Goal: Transaction & Acquisition: Purchase product/service

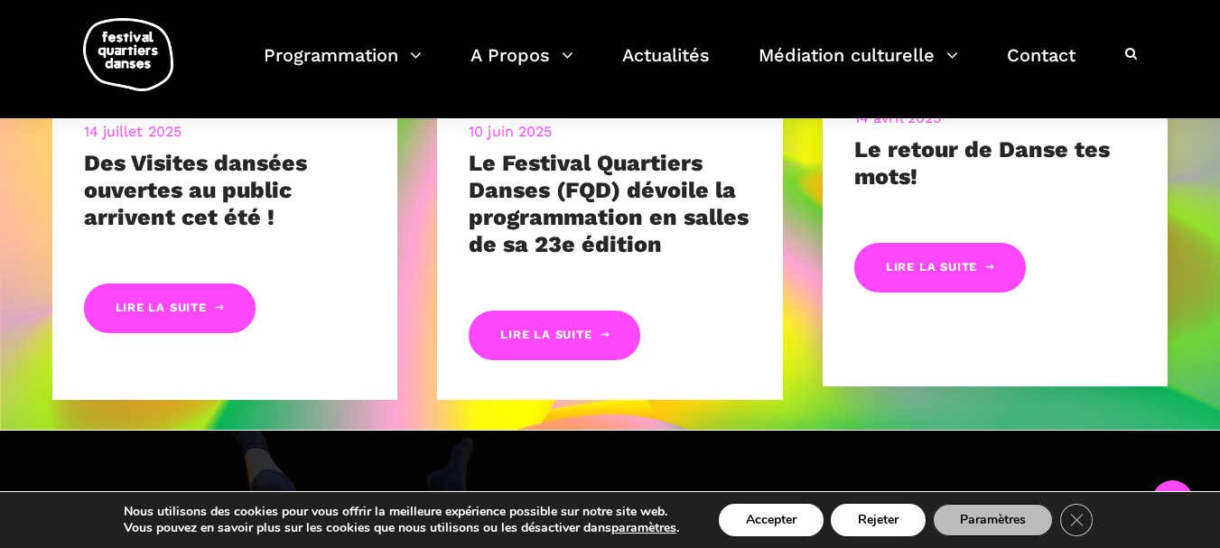
scroll to position [1084, 0]
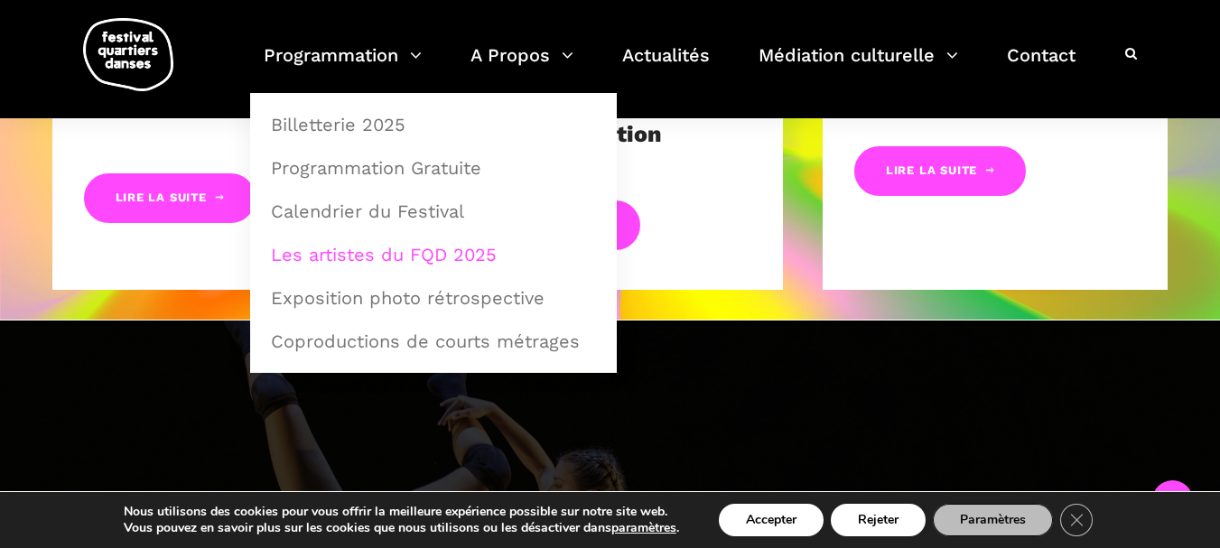
click at [369, 248] on link "Les artistes du FQD 2025" at bounding box center [433, 255] width 347 height 42
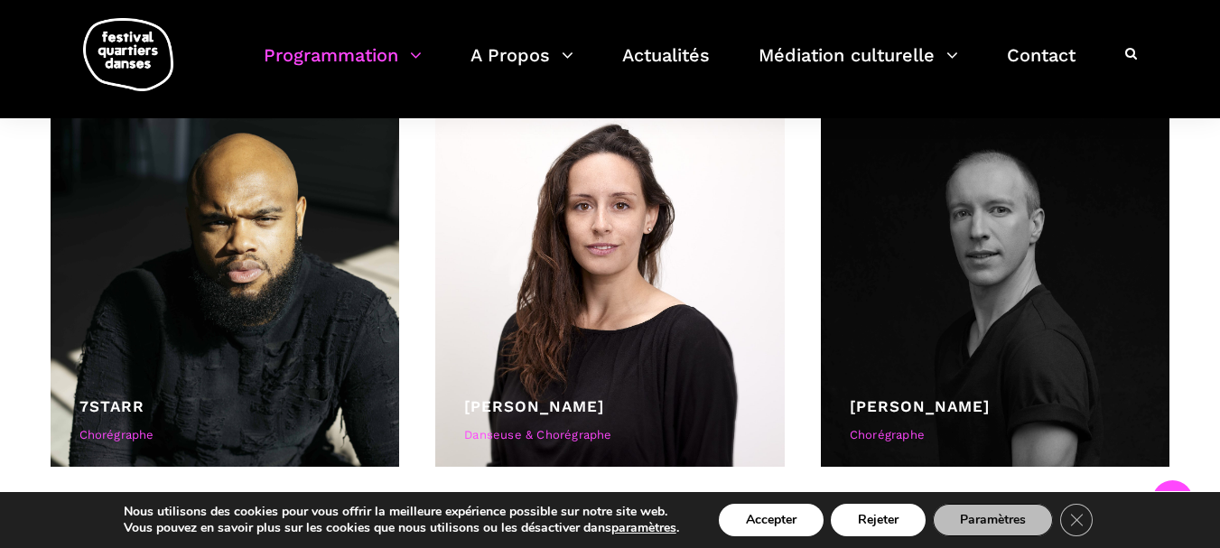
scroll to position [542, 0]
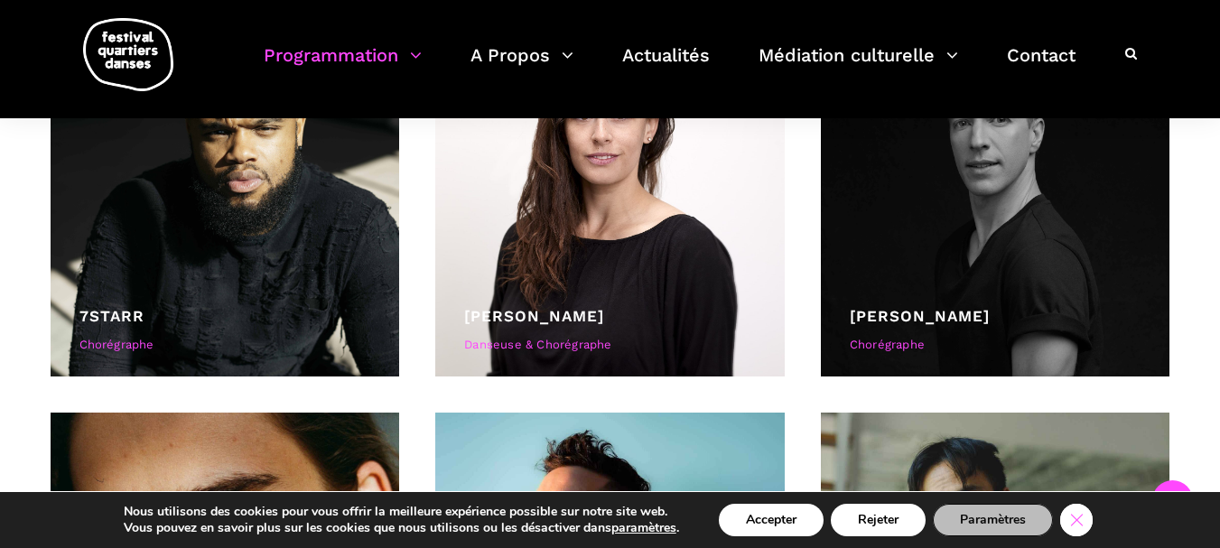
click at [1073, 522] on icon "Close GDPR Cookie Banner" at bounding box center [1077, 519] width 33 height 27
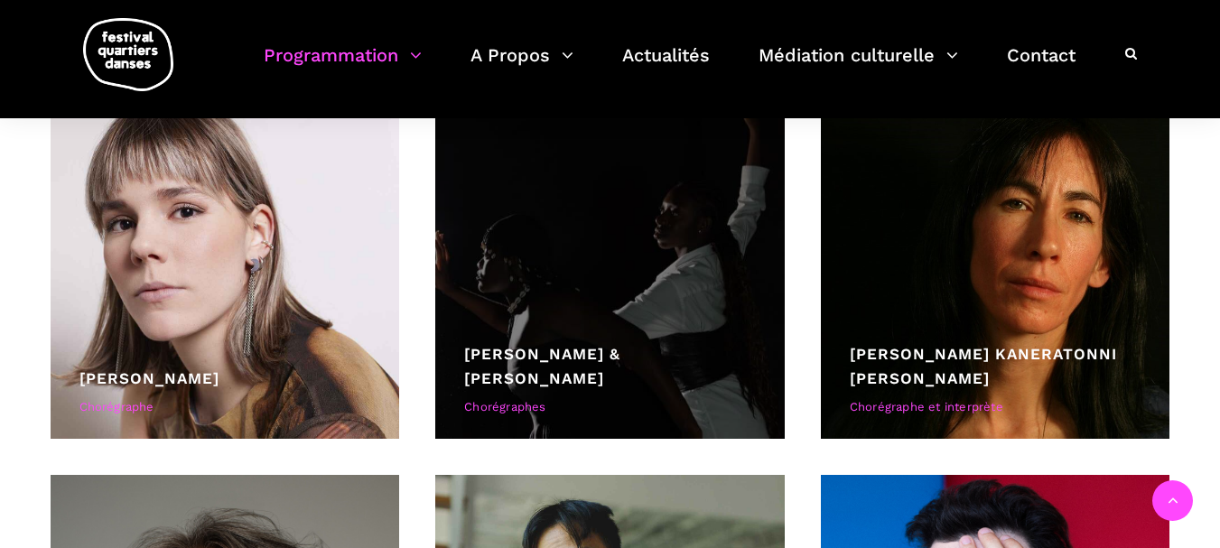
scroll to position [4885, 0]
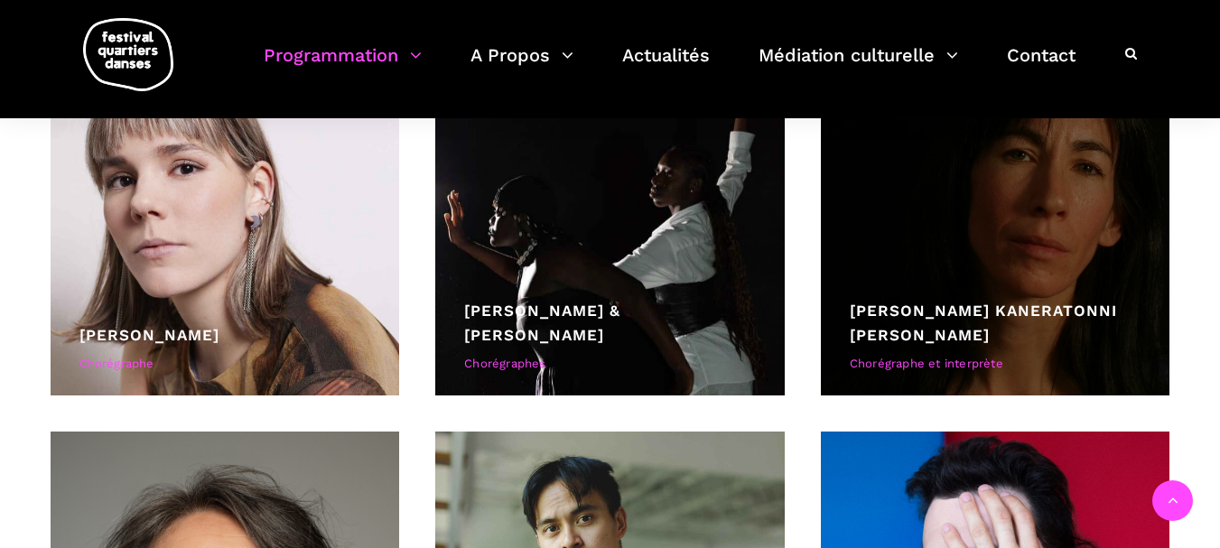
click at [893, 267] on div at bounding box center [996, 221] width 350 height 350
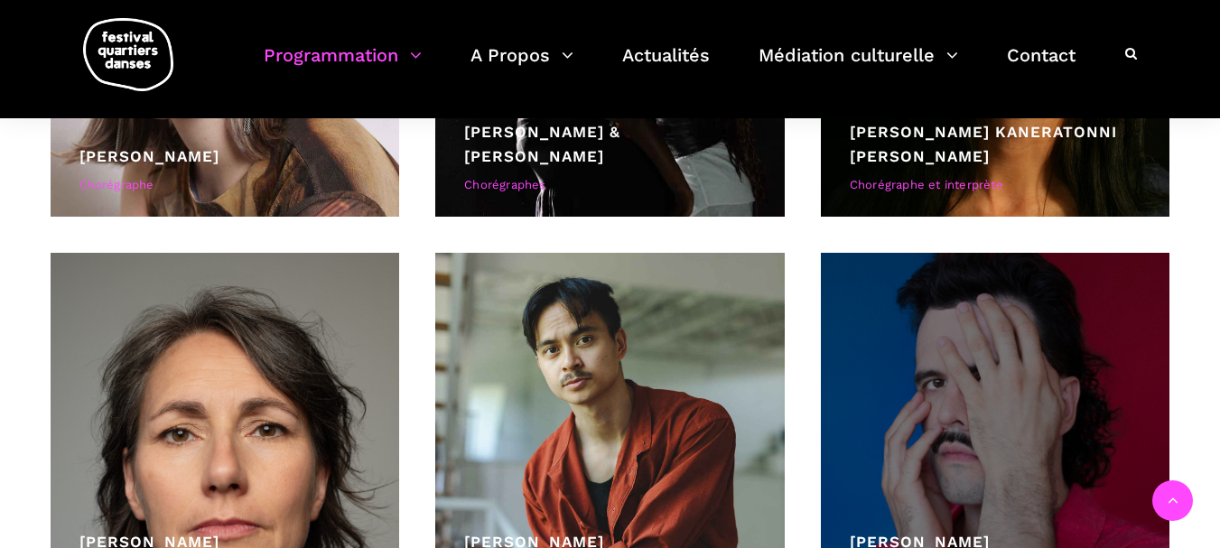
scroll to position [5065, 0]
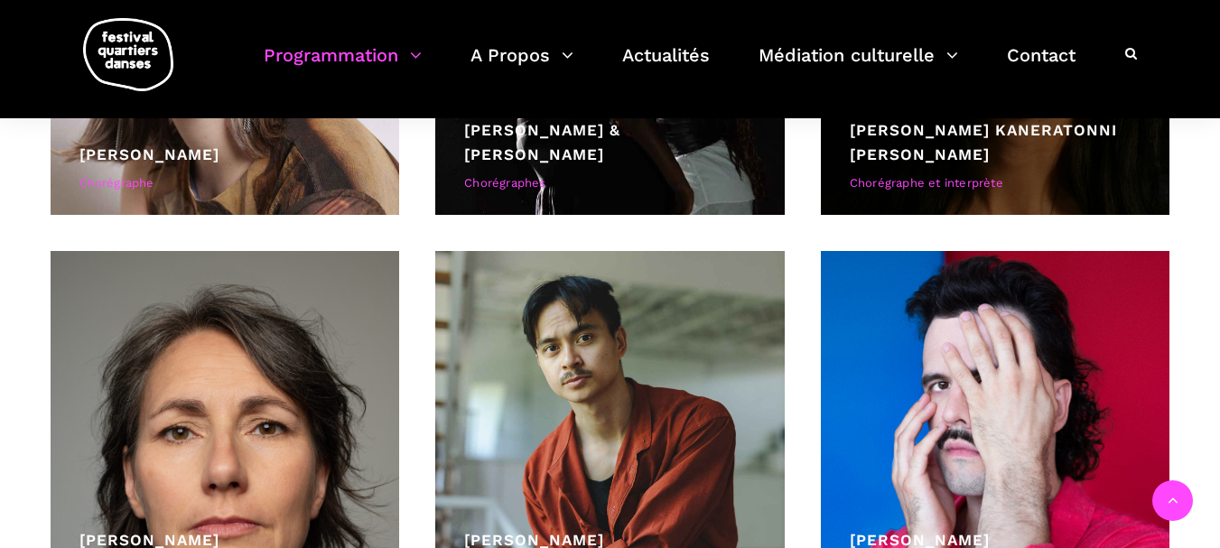
click at [914, 160] on link "[PERSON_NAME]" at bounding box center [983, 142] width 267 height 42
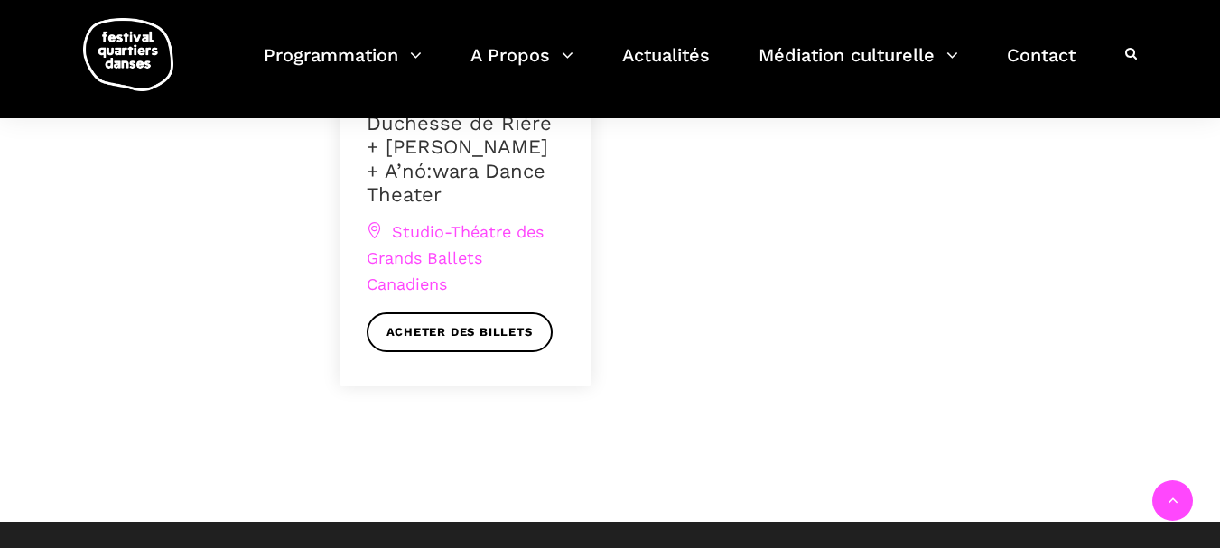
scroll to position [1084, 0]
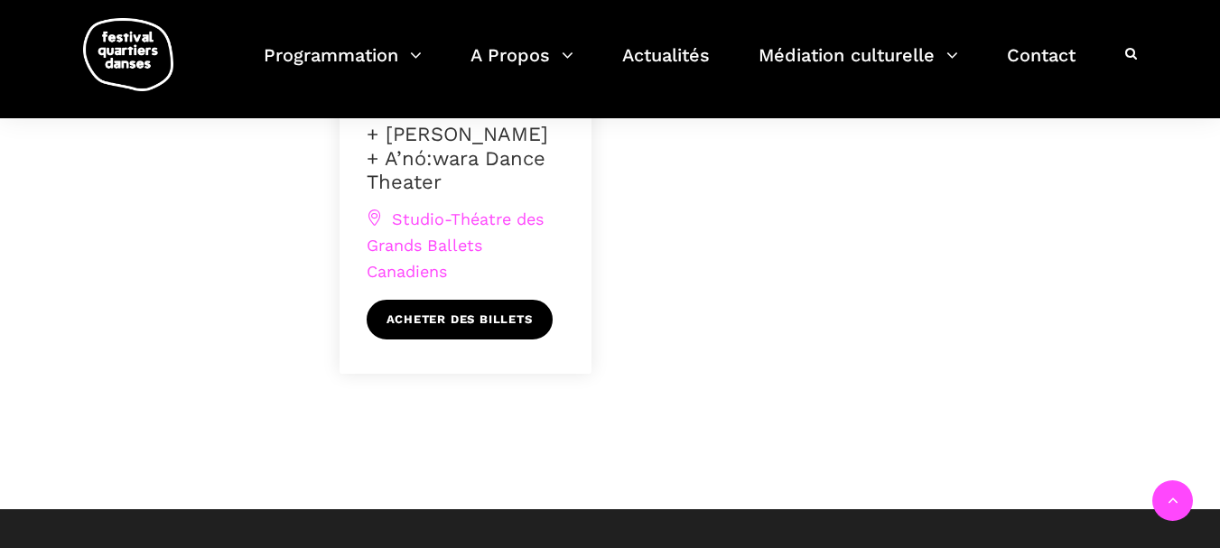
click at [482, 341] on link "Acheter des billets" at bounding box center [460, 320] width 186 height 41
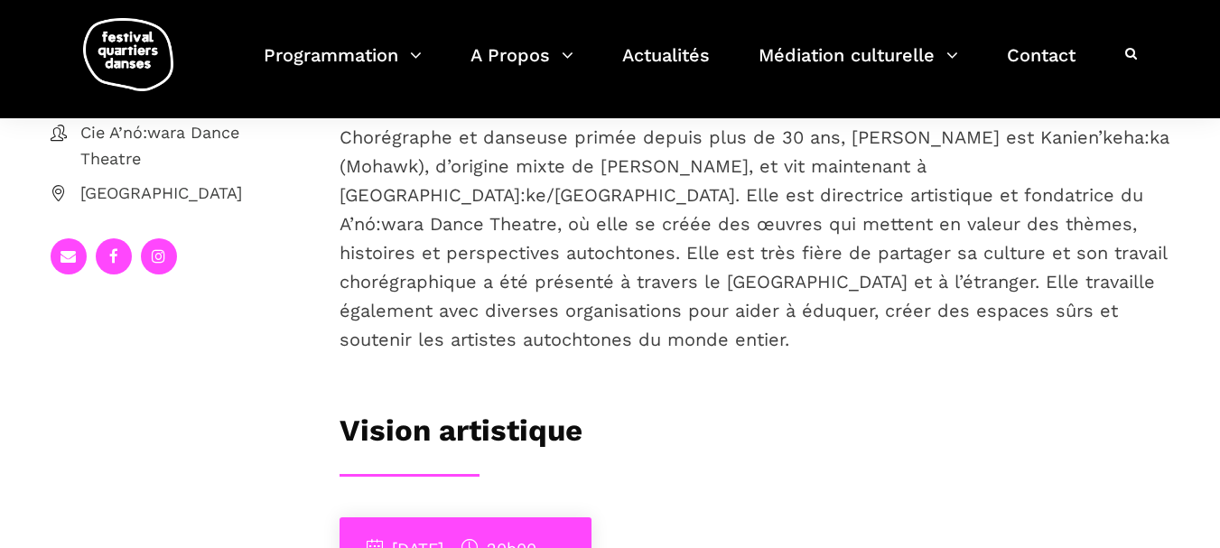
scroll to position [271, 0]
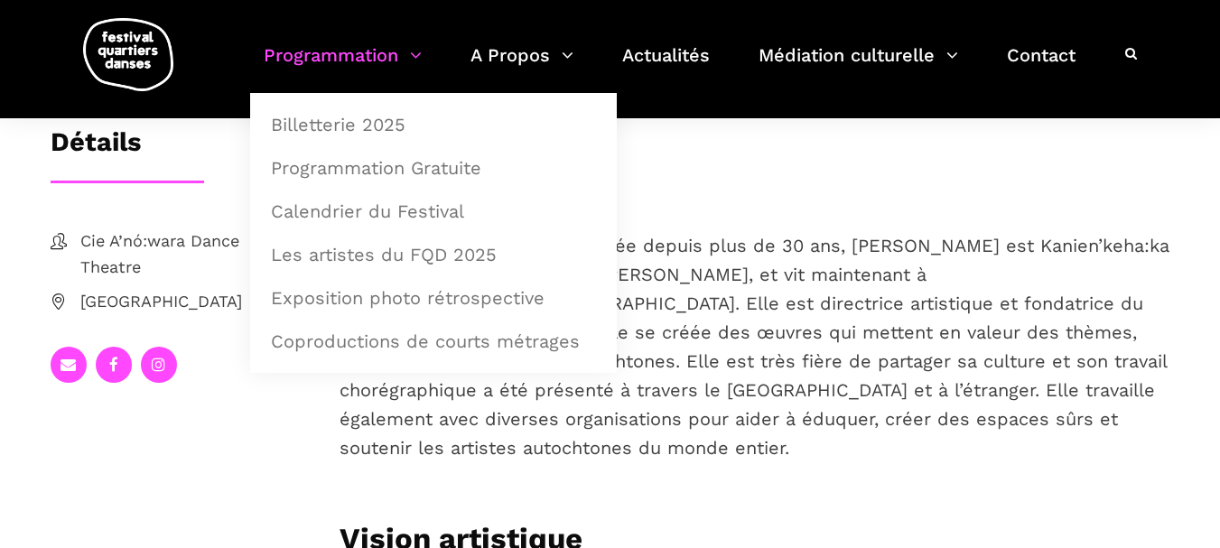
click at [339, 59] on link "Programmation" at bounding box center [343, 66] width 158 height 53
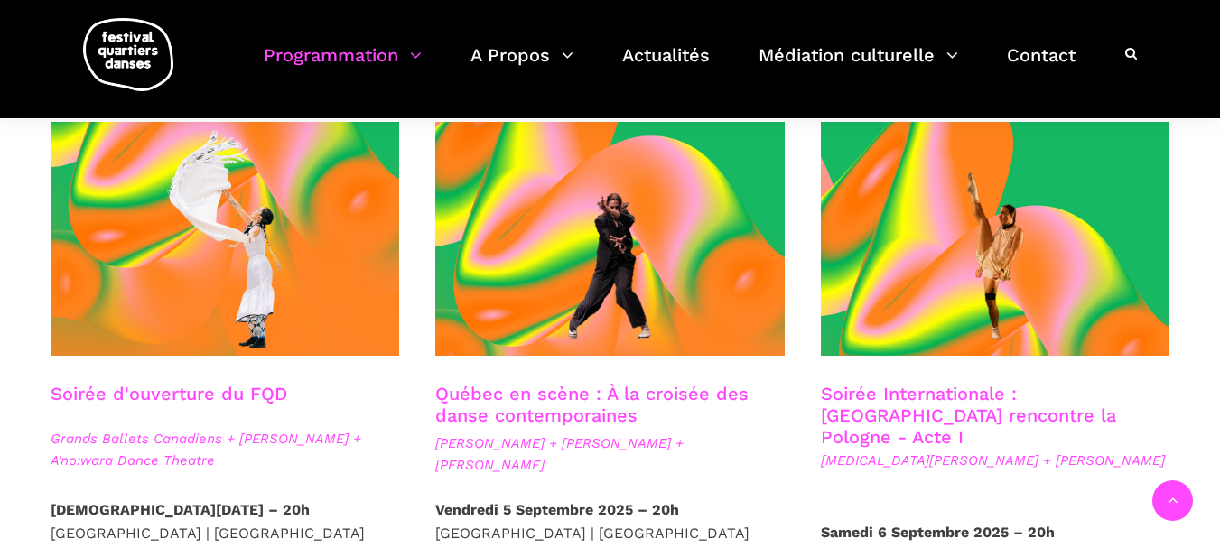
scroll to position [452, 0]
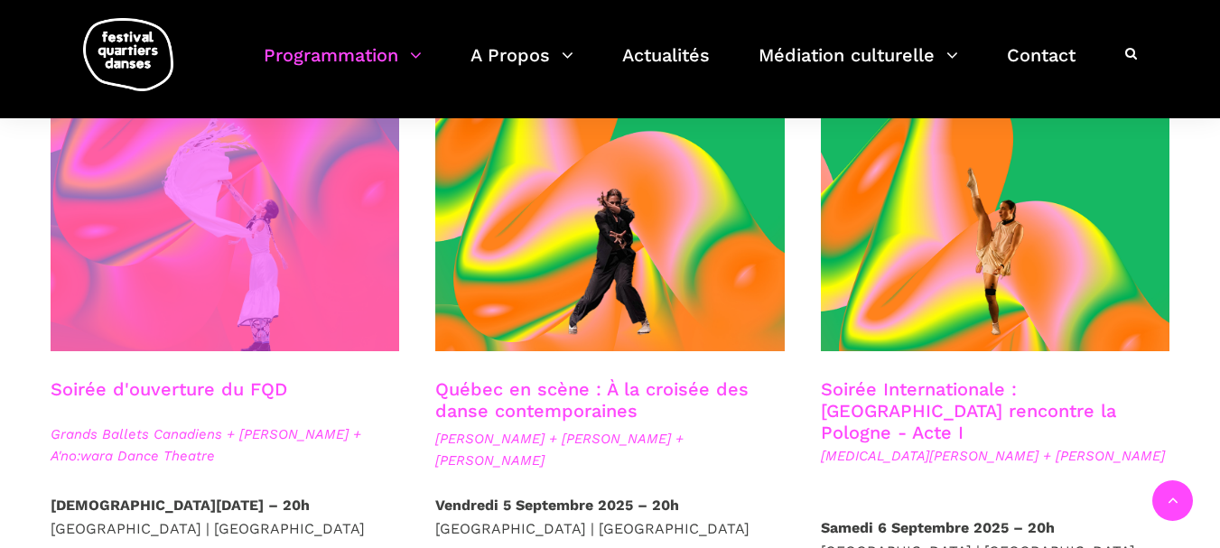
click at [342, 268] on span at bounding box center [226, 234] width 350 height 234
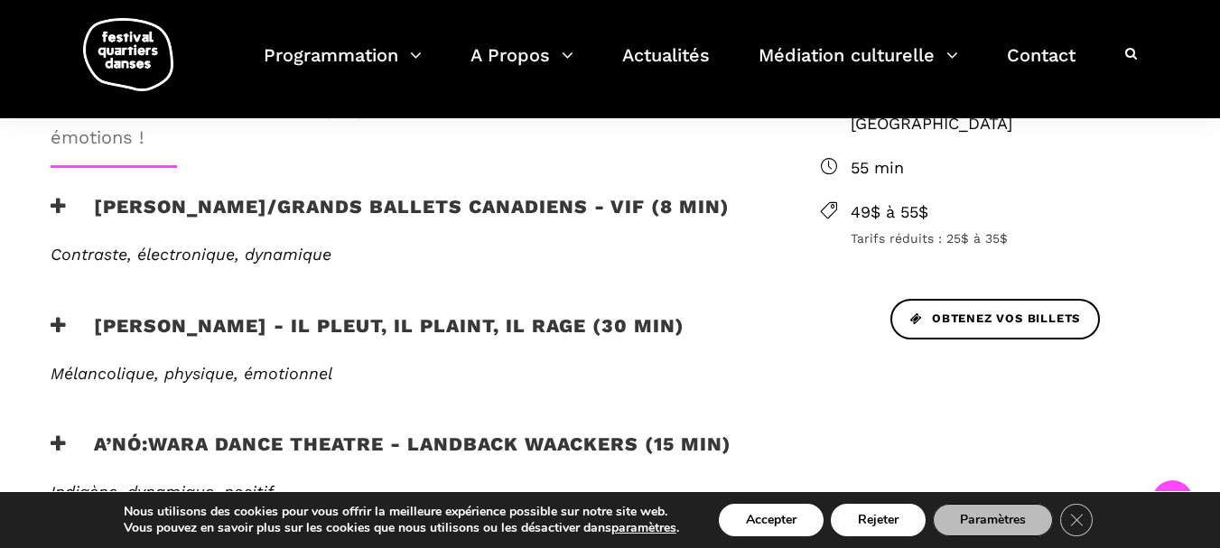
scroll to position [723, 0]
